Goal: Navigation & Orientation: Find specific page/section

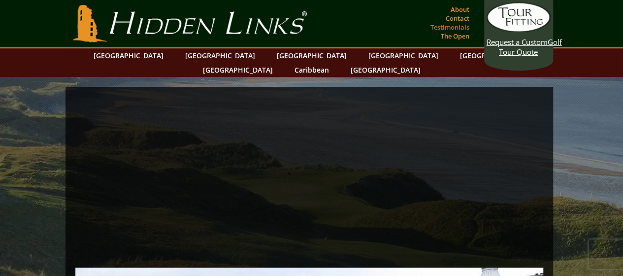
click at [445, 27] on link "Testimonials" at bounding box center [450, 27] width 44 height 14
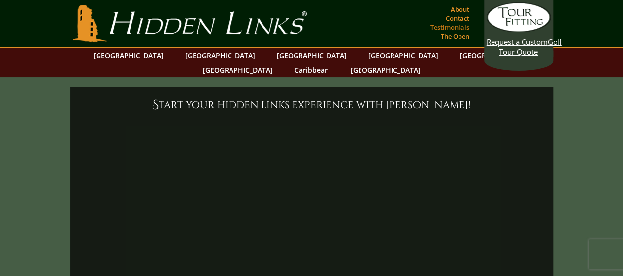
click at [449, 26] on link "Testimonials" at bounding box center [450, 27] width 44 height 14
